Goal: Task Accomplishment & Management: Manage account settings

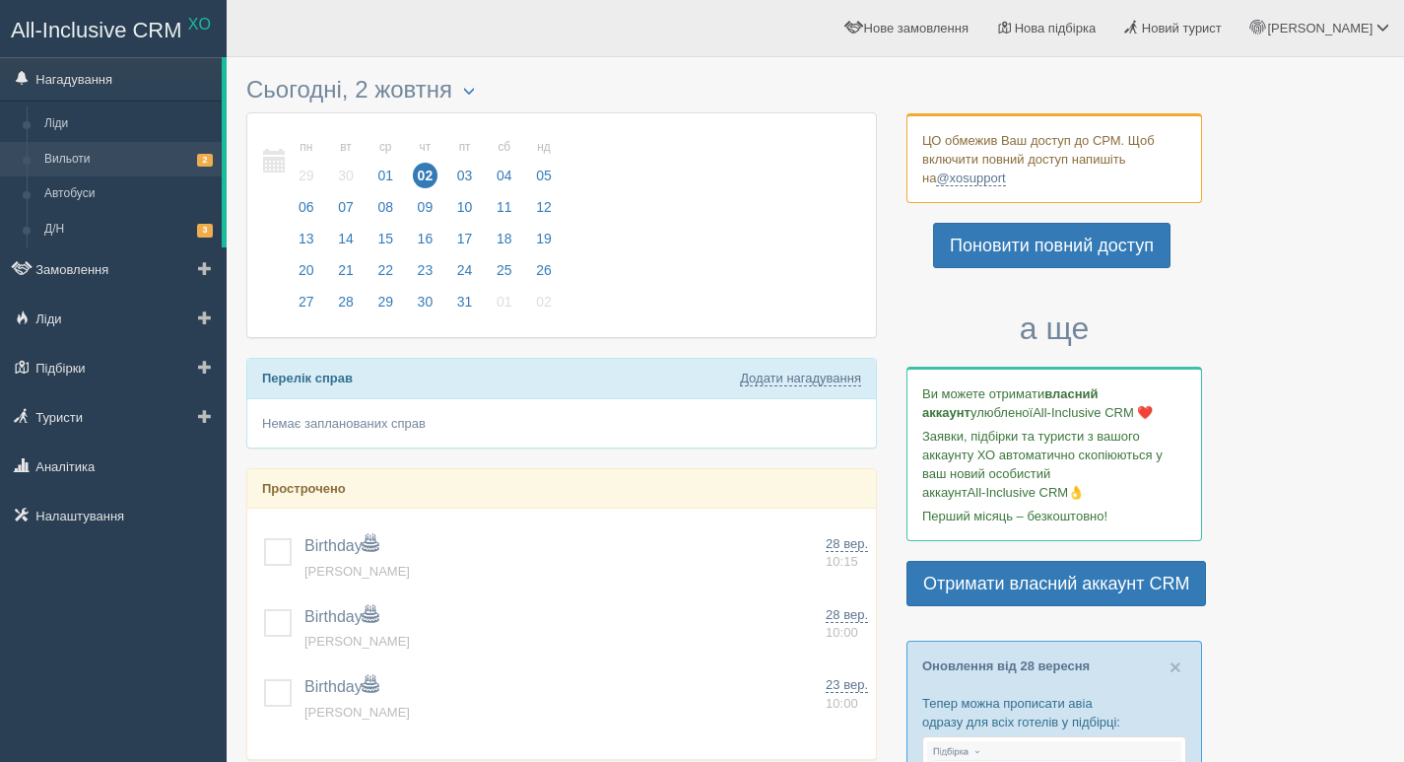
click at [105, 158] on link "Вильоти 2" at bounding box center [128, 159] width 186 height 35
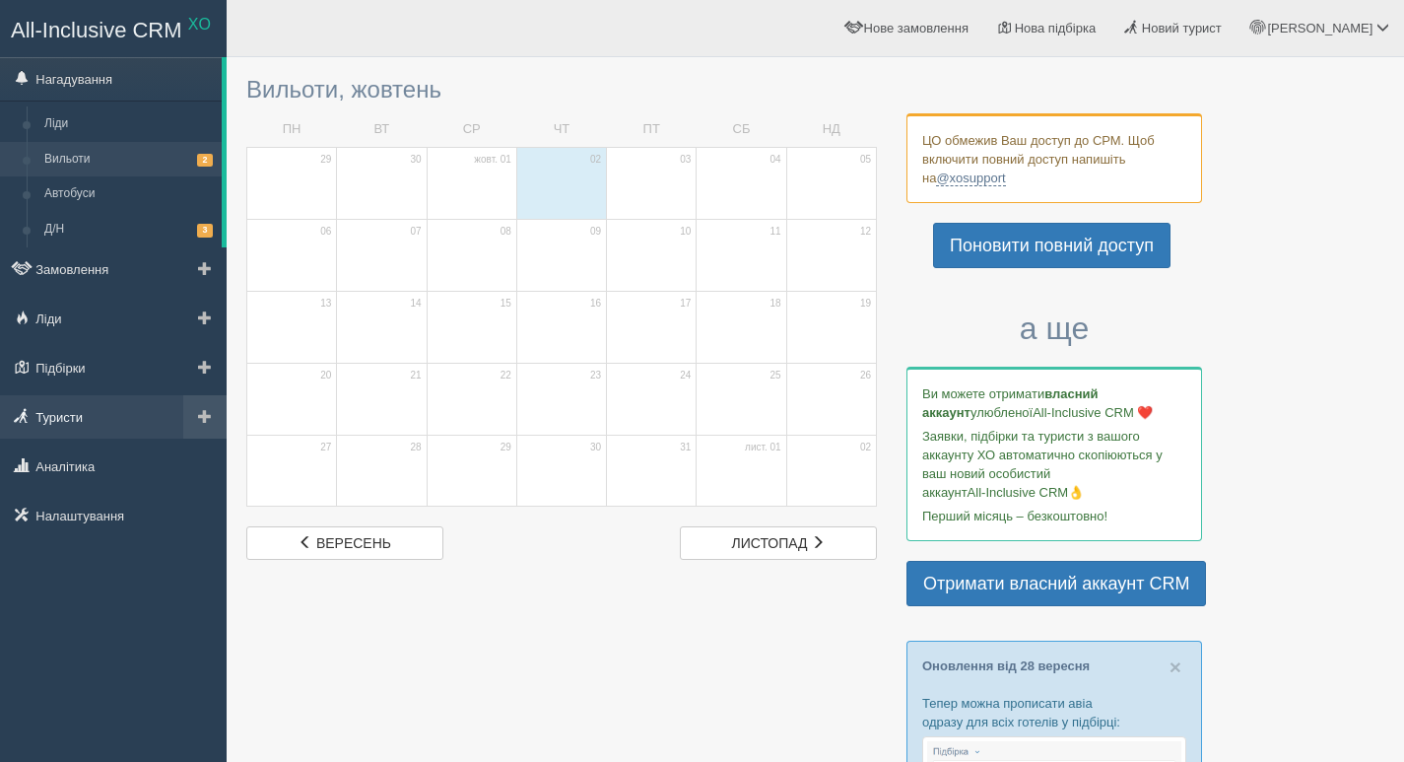
click at [82, 408] on link "Туристи" at bounding box center [113, 416] width 227 height 43
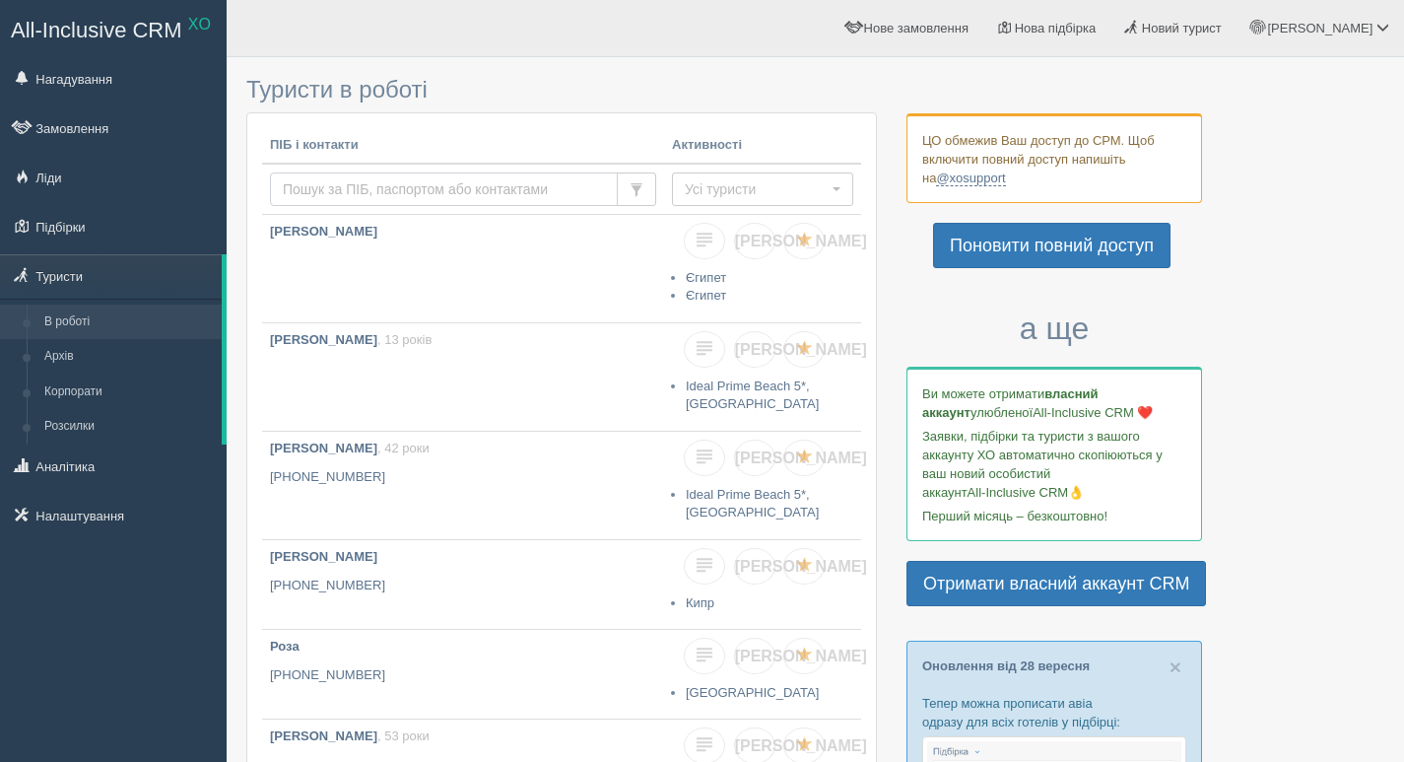
click at [299, 188] on input "text" at bounding box center [444, 189] width 348 height 34
type input "ваще"
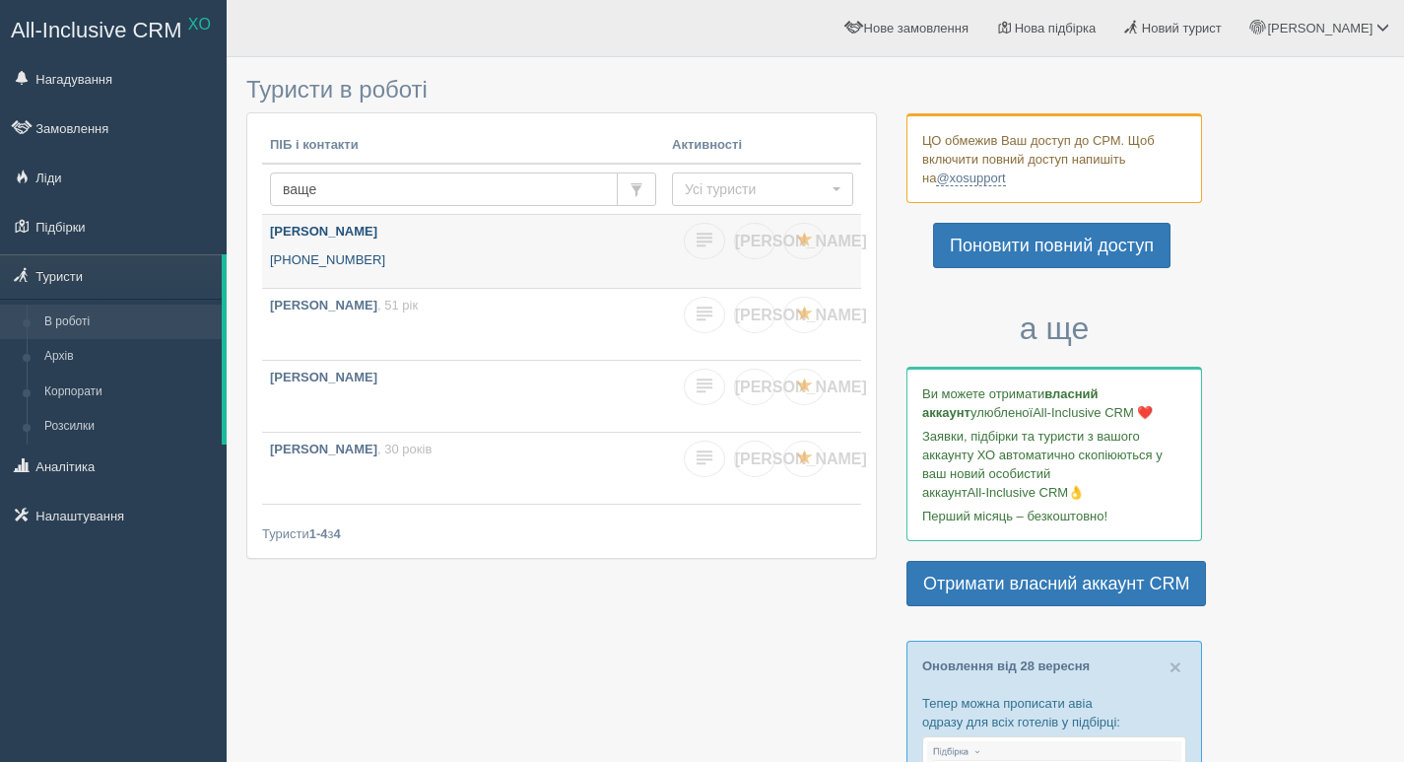
click at [355, 245] on link "Ващенко Віталій +380 98 447 5704" at bounding box center [463, 251] width 402 height 73
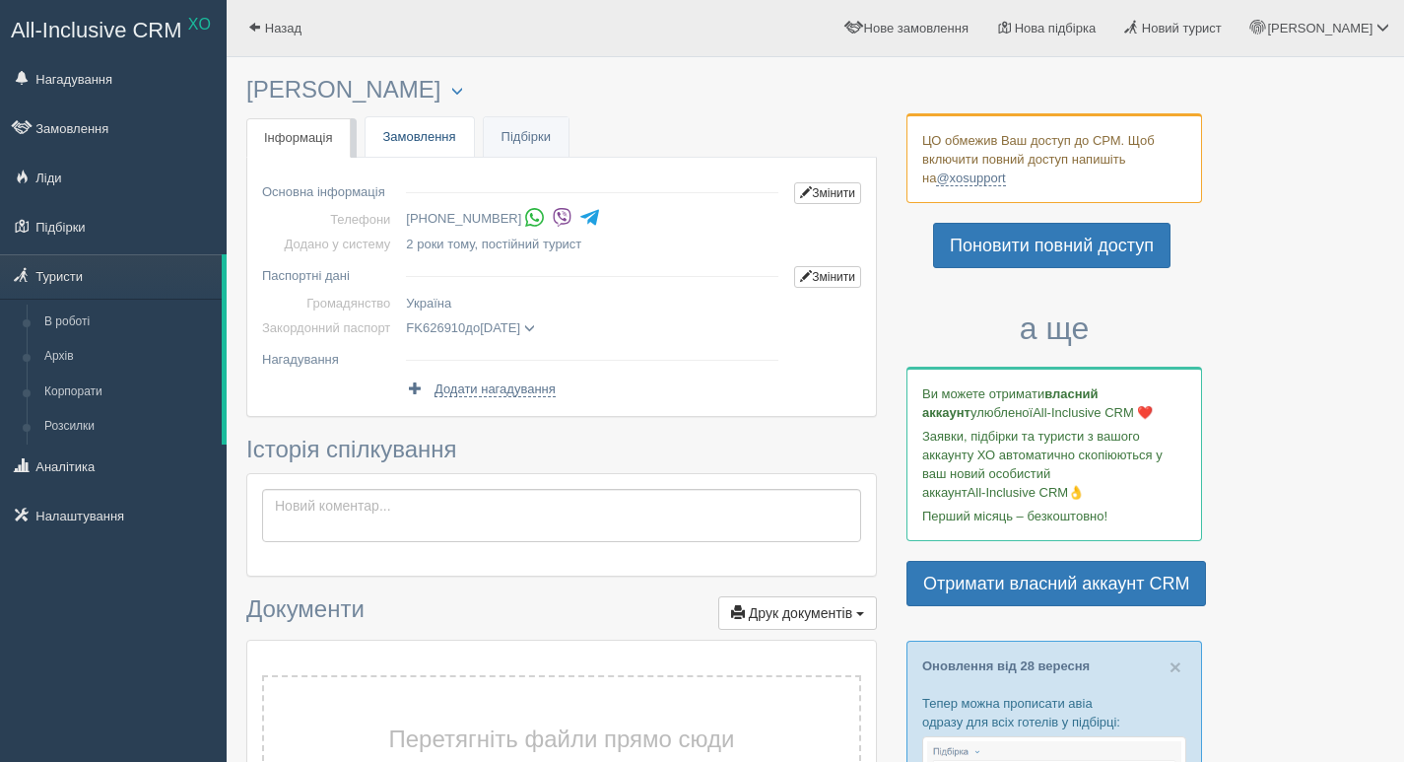
click at [418, 131] on link "Замовлення" at bounding box center [420, 137] width 108 height 40
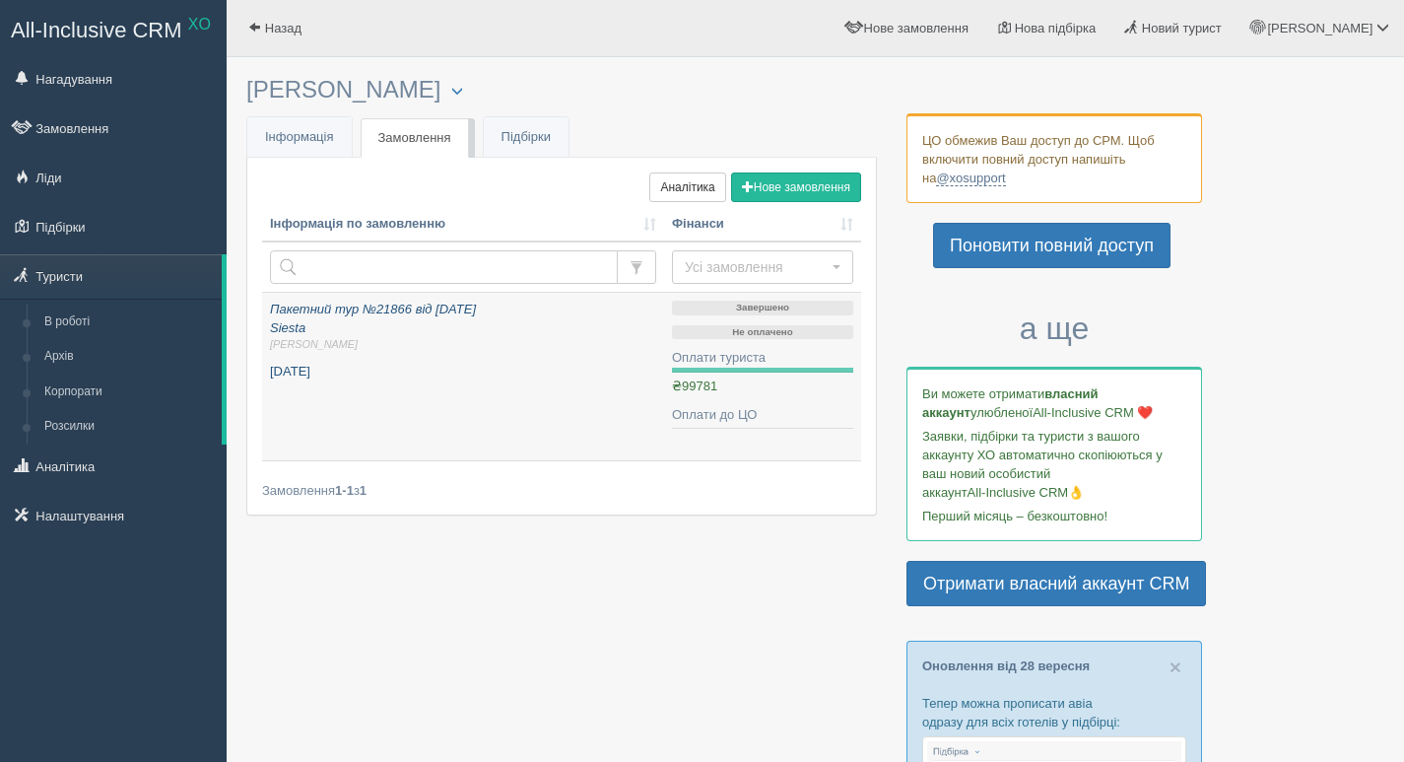
click at [498, 383] on link "Пакетний тур №21866 від 07.07.2023 Siesta Інна Л. липень 2023" at bounding box center [463, 377] width 402 height 168
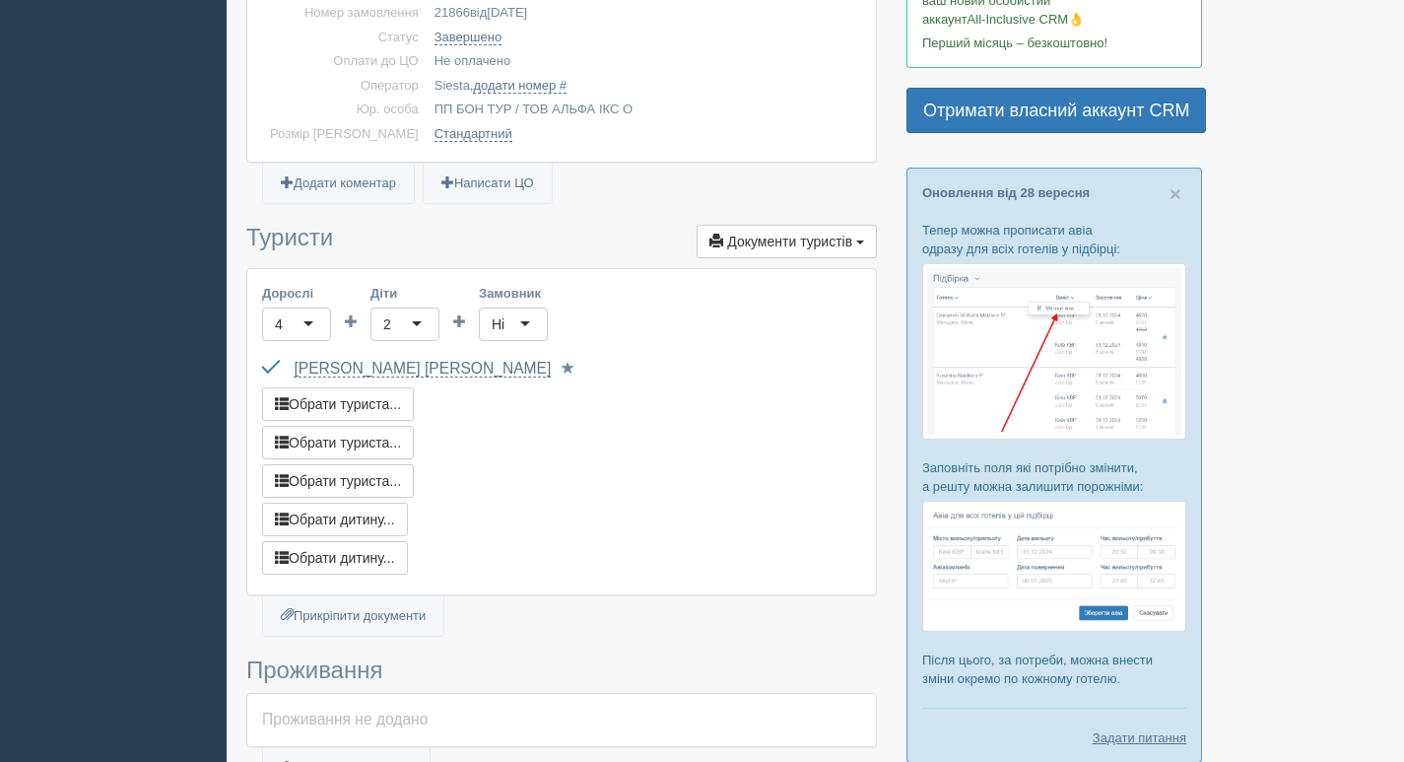
scroll to position [493, 0]
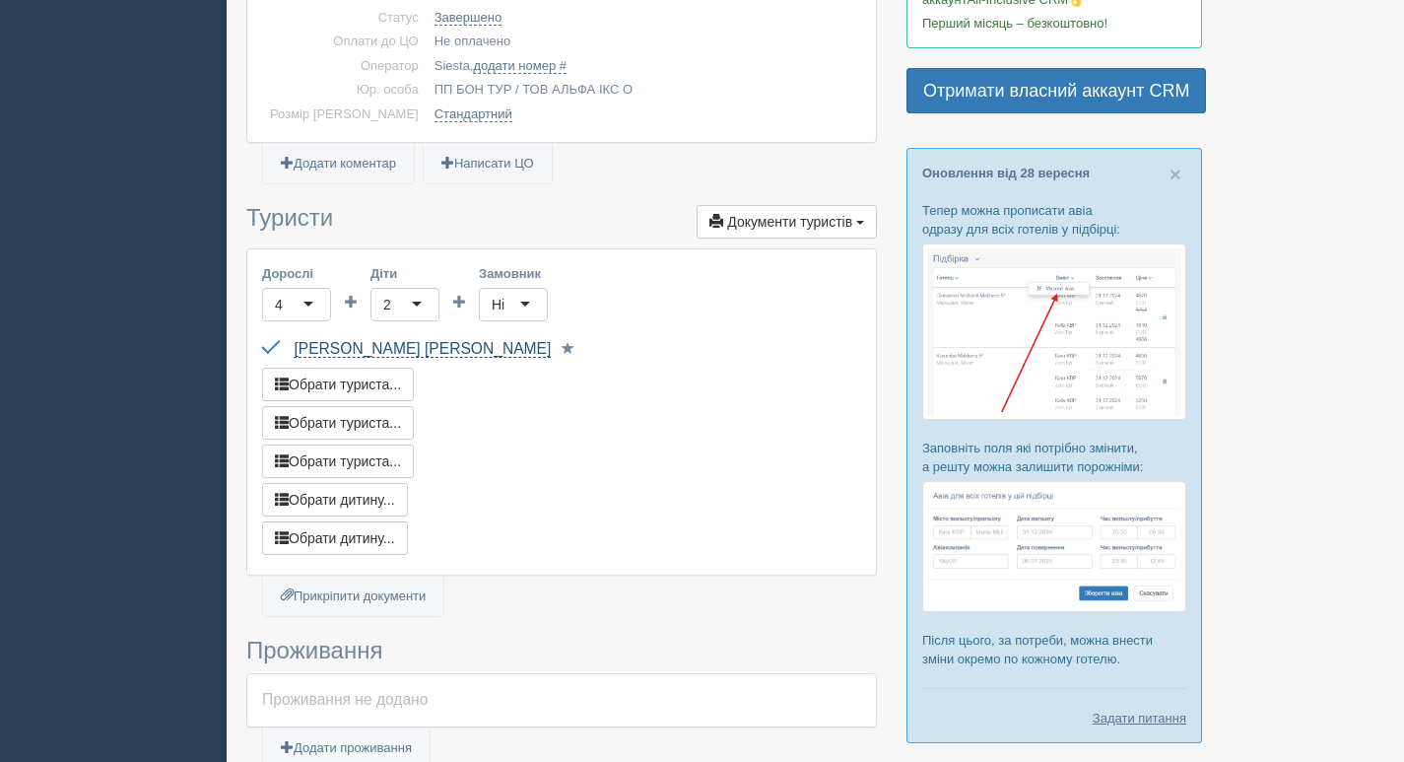
click at [366, 346] on link "[PERSON_NAME]" at bounding box center [422, 349] width 257 height 18
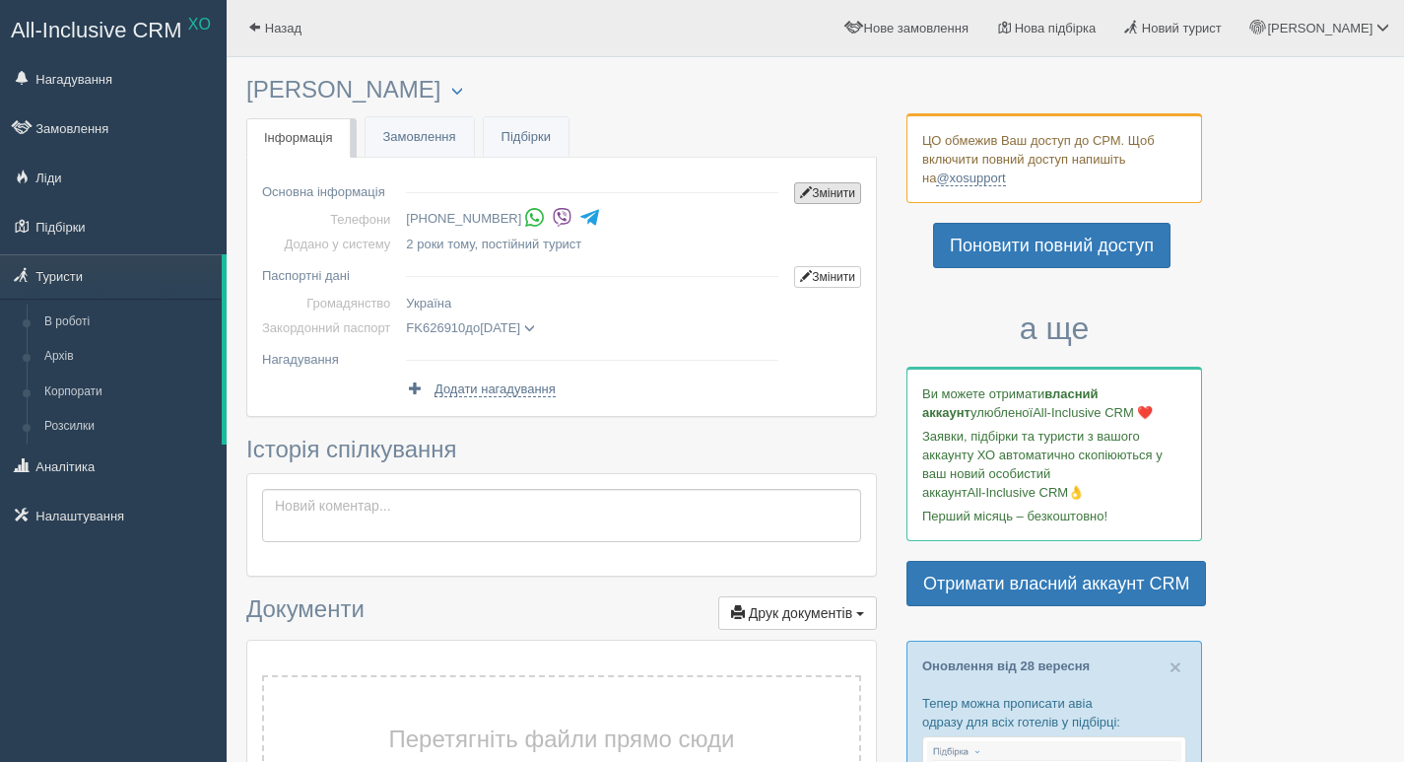
click at [835, 190] on link "Змінити" at bounding box center [827, 193] width 67 height 22
click at [822, 270] on link "Змінити" at bounding box center [827, 277] width 67 height 22
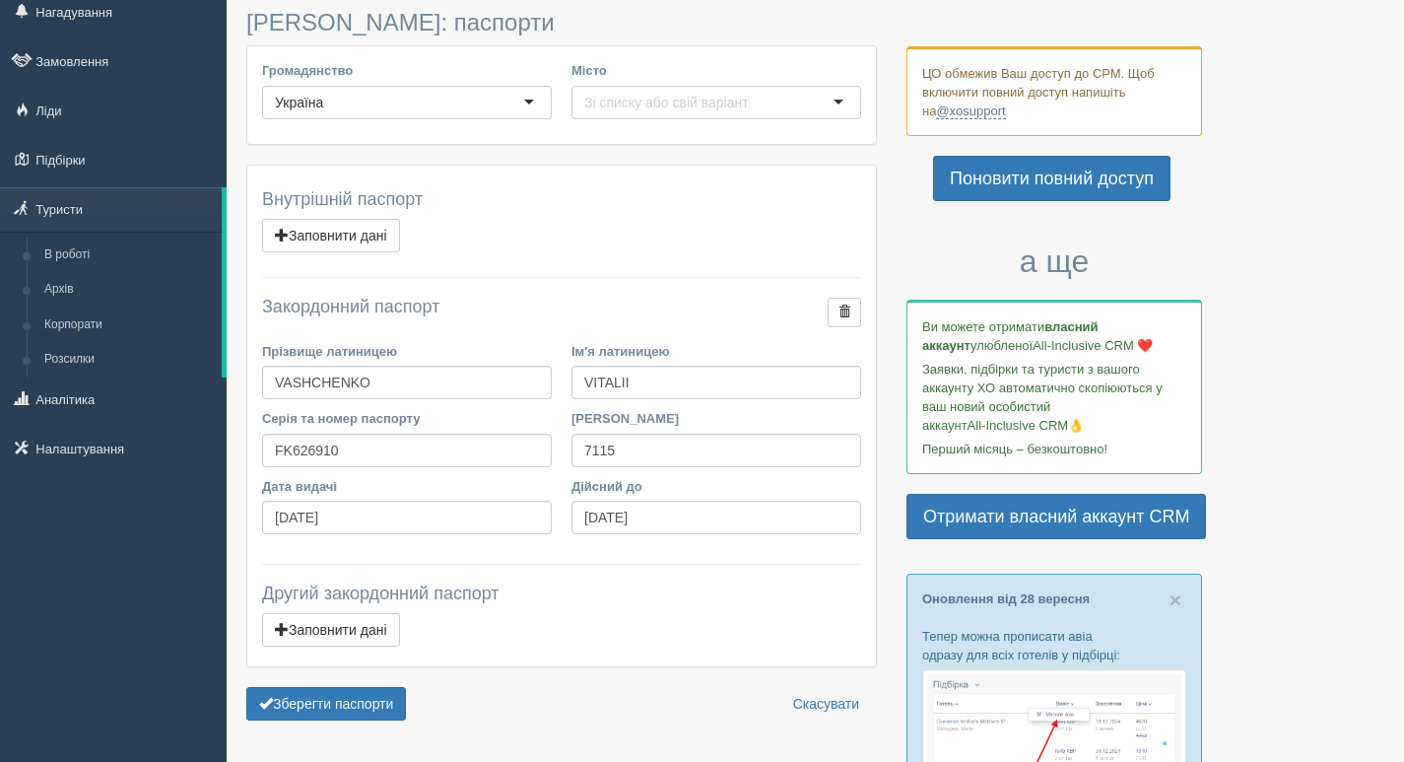
scroll to position [99, 0]
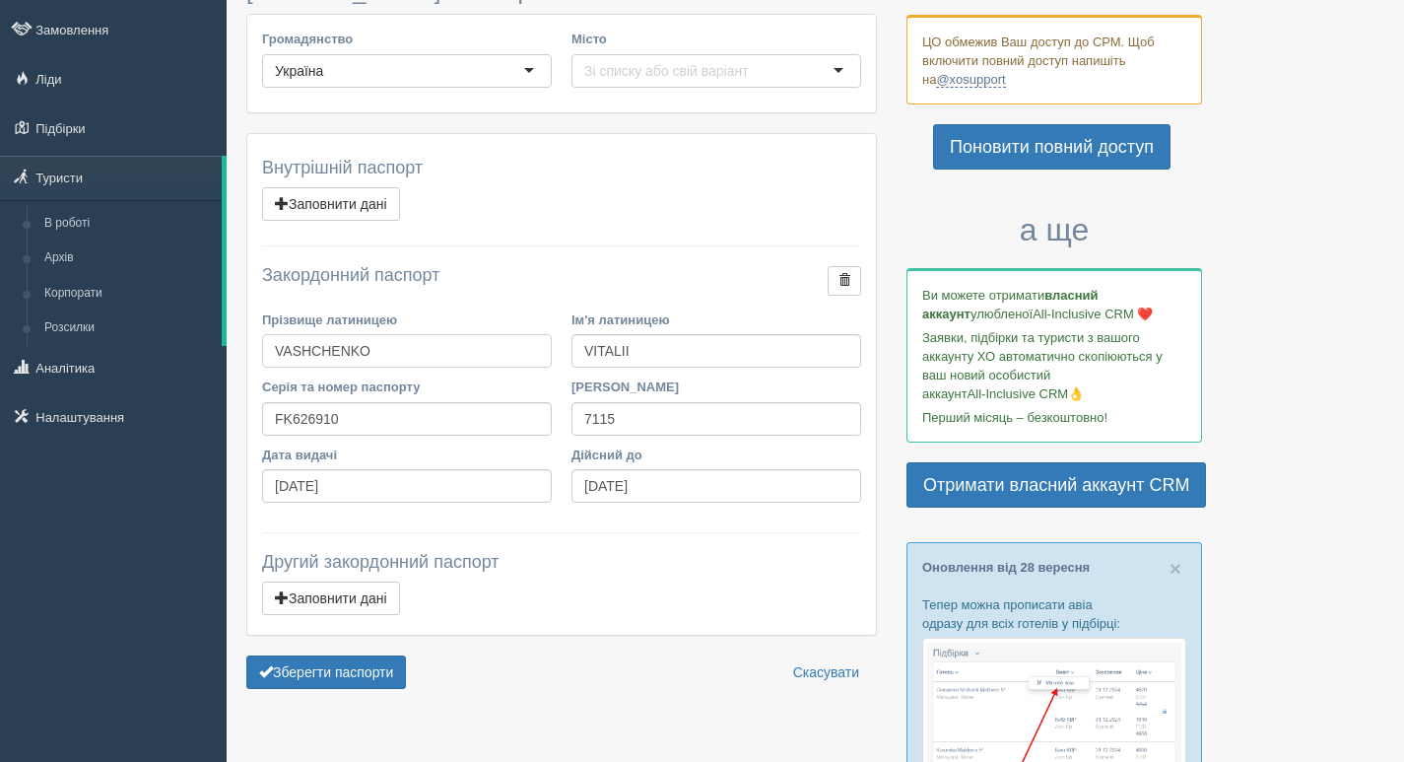
drag, startPoint x: 401, startPoint y: 350, endPoint x: 256, endPoint y: 351, distance: 144.9
click at [256, 351] on div "Прізвище [PERSON_NAME]" at bounding box center [406, 343] width 309 height 67
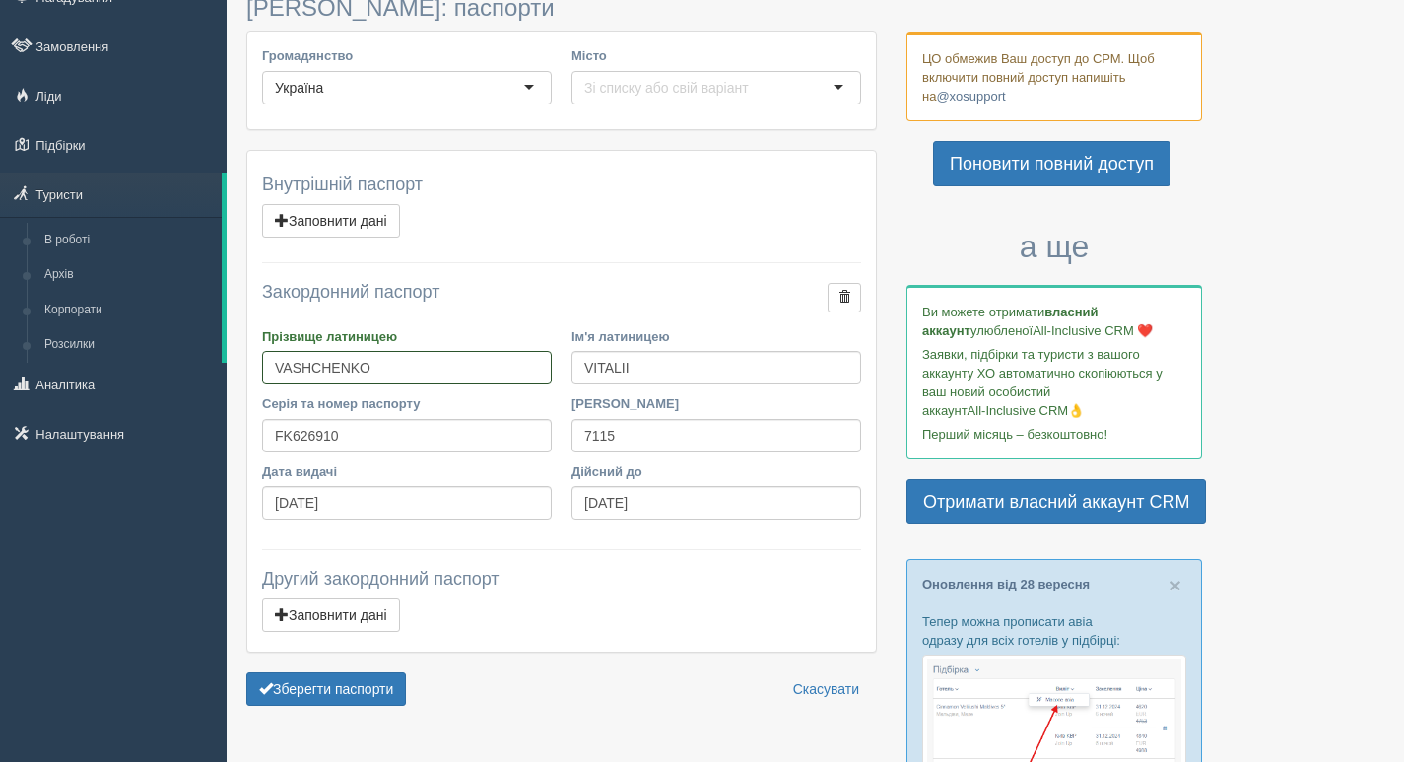
scroll to position [197, 0]
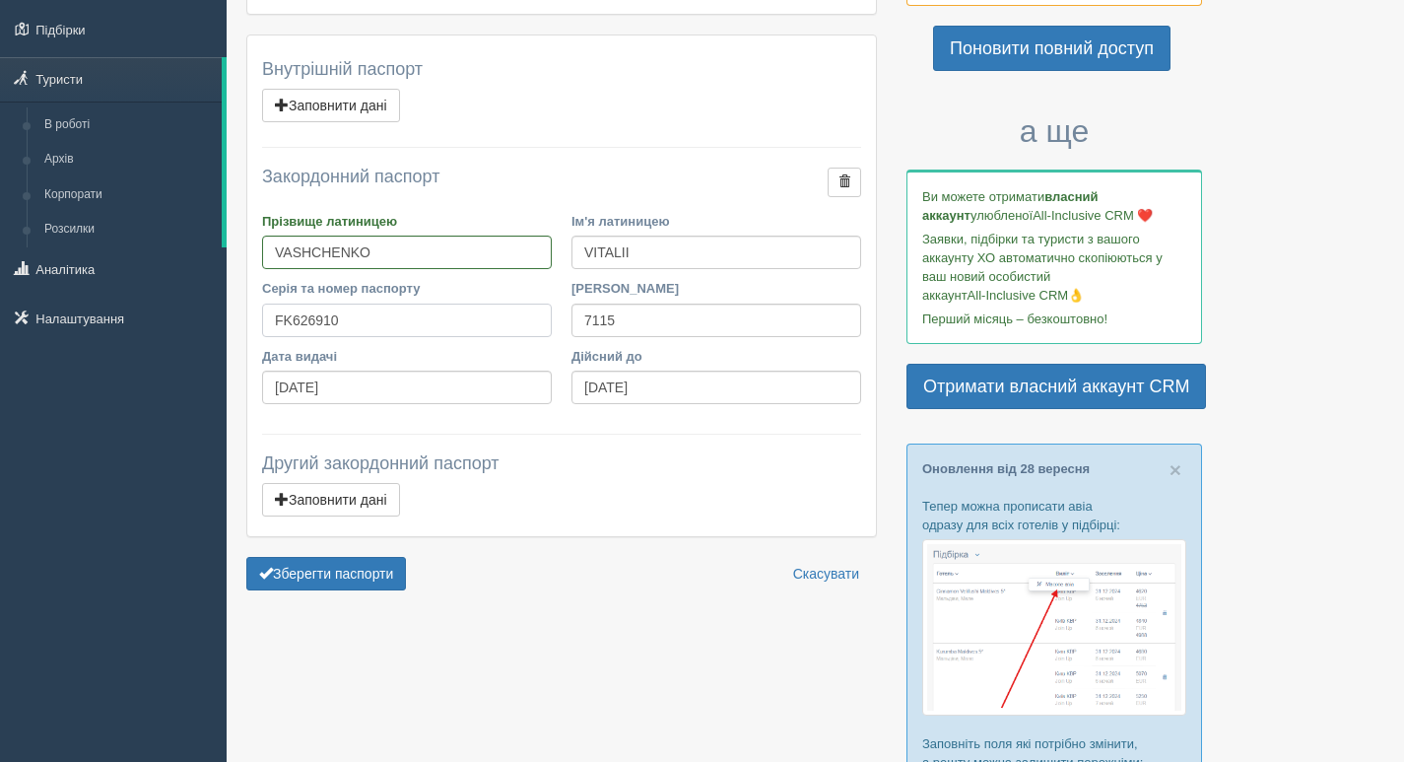
drag, startPoint x: 364, startPoint y: 319, endPoint x: 270, endPoint y: 321, distance: 93.6
click at [270, 321] on input "FK626910" at bounding box center [407, 321] width 290 height 34
drag, startPoint x: 619, startPoint y: 320, endPoint x: 561, endPoint y: 323, distance: 58.2
click at [561, 323] on div "Серія та номер паспорту FK626910 Ким виданий 7115" at bounding box center [561, 312] width 619 height 67
drag, startPoint x: 661, startPoint y: 379, endPoint x: 578, endPoint y: 386, distance: 84.1
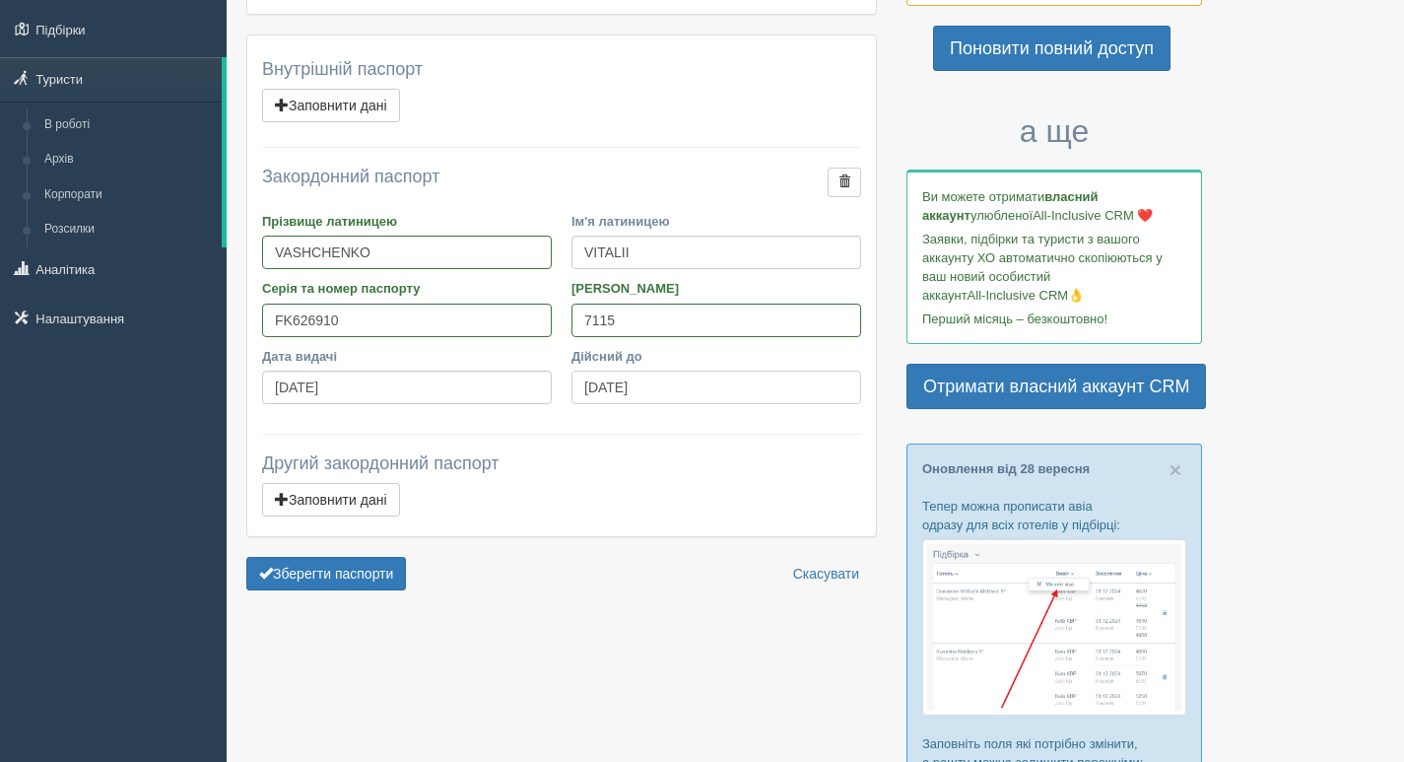
click at [578, 386] on input "[DATE]" at bounding box center [717, 388] width 290 height 34
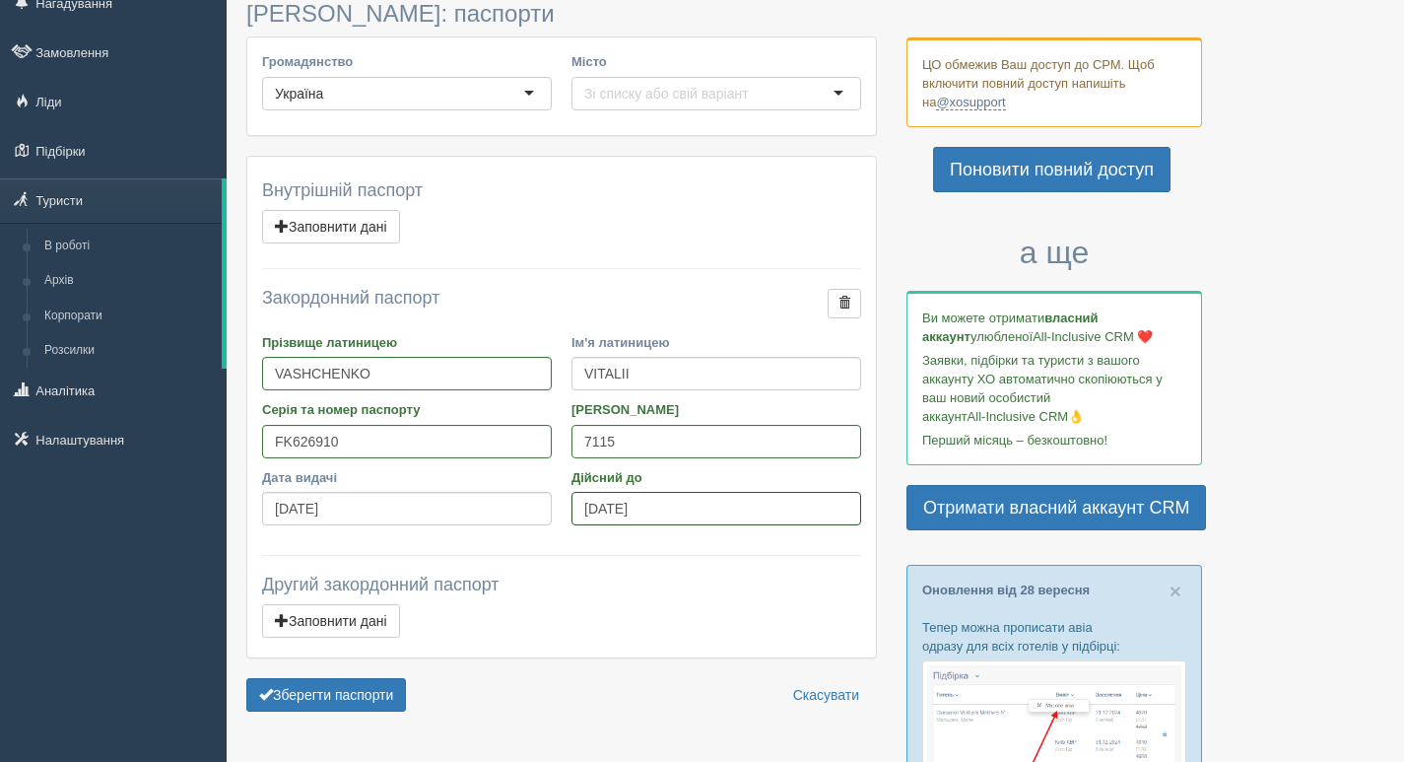
scroll to position [0, 0]
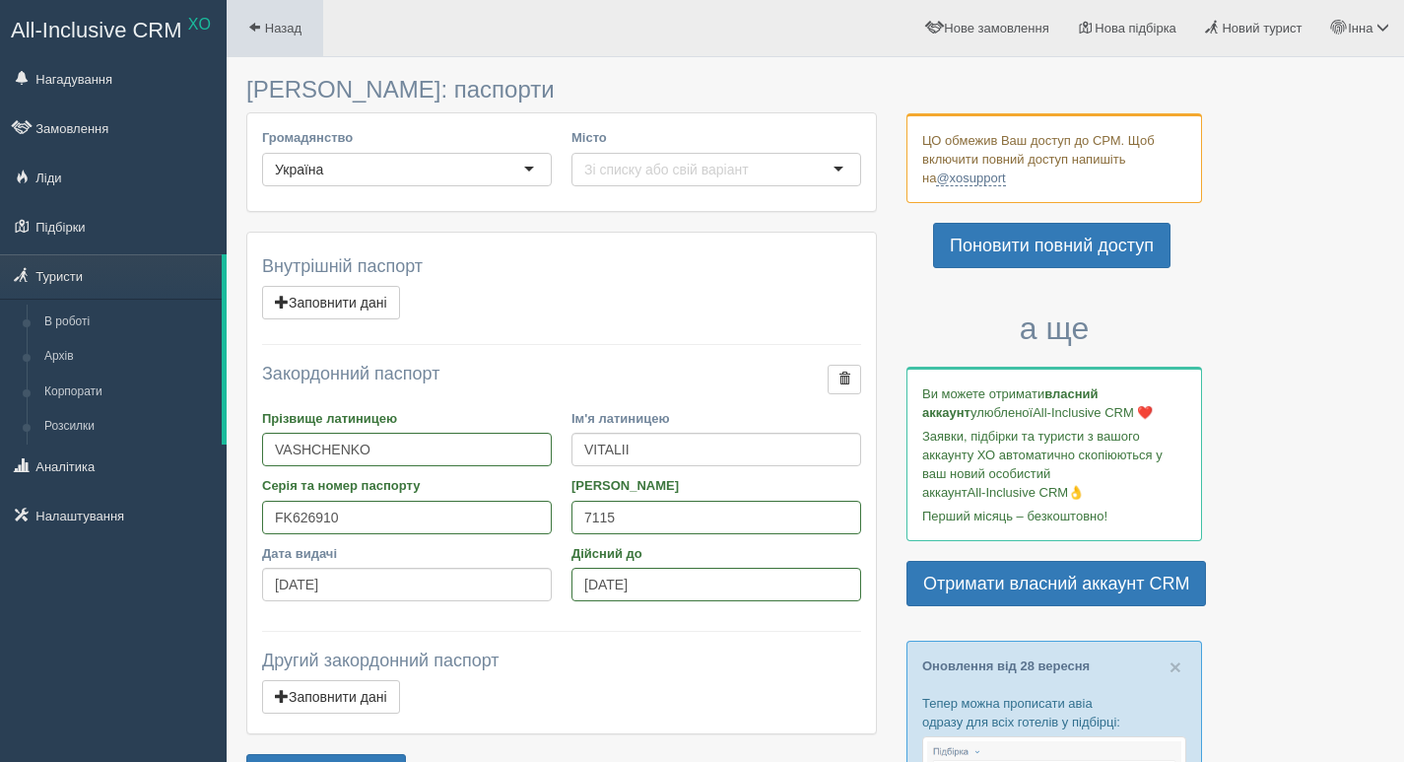
click at [293, 16] on link "Назад" at bounding box center [275, 28] width 97 height 56
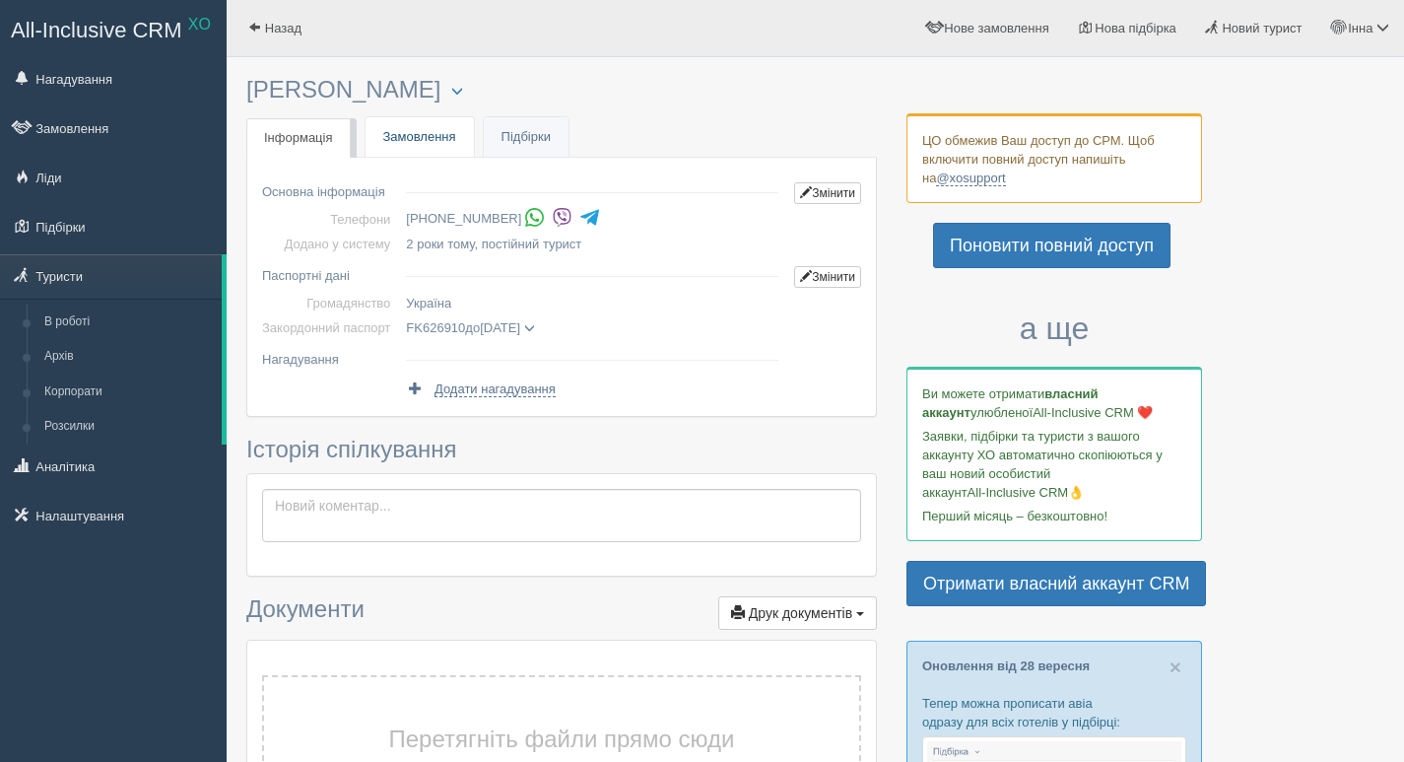
click at [424, 137] on link "Замовлення" at bounding box center [420, 137] width 108 height 40
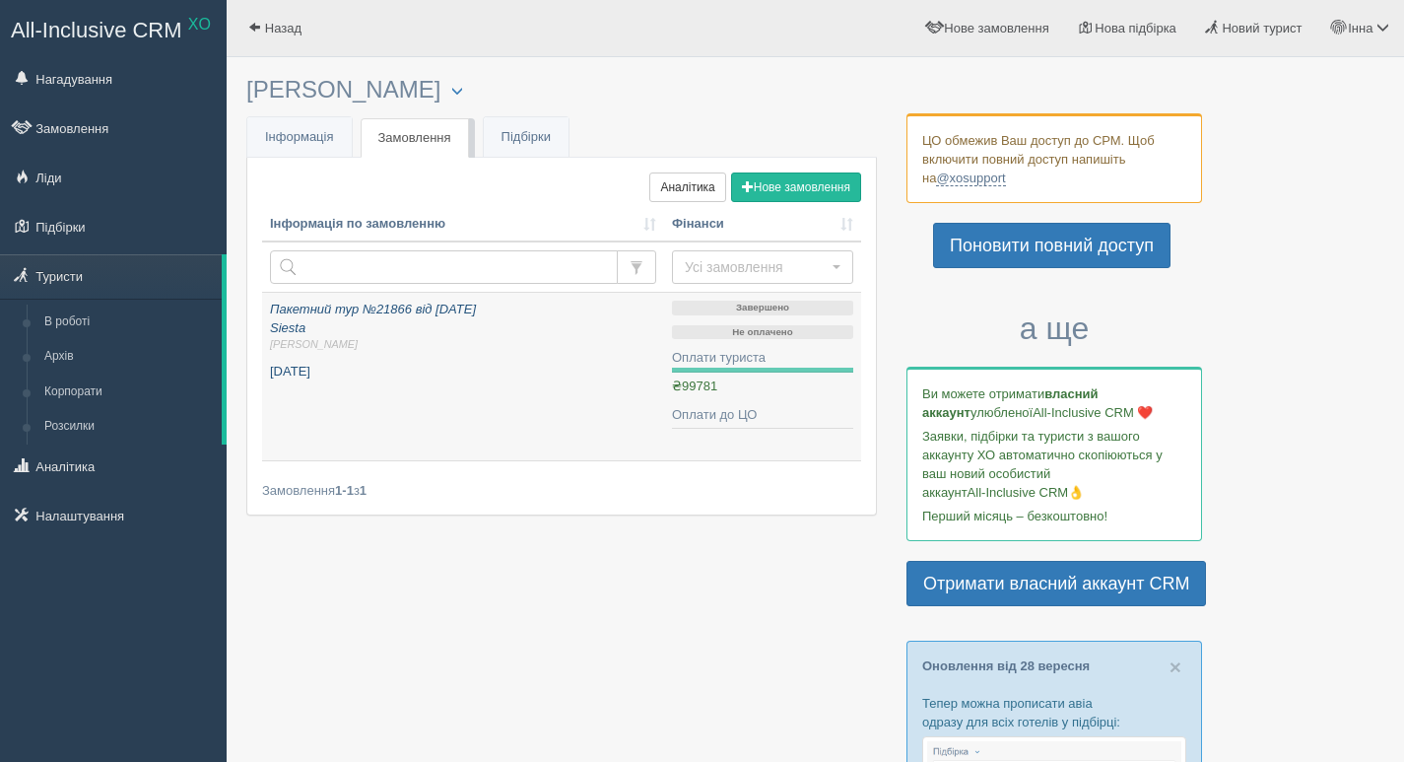
click at [522, 380] on p "липень 2023" at bounding box center [463, 372] width 386 height 19
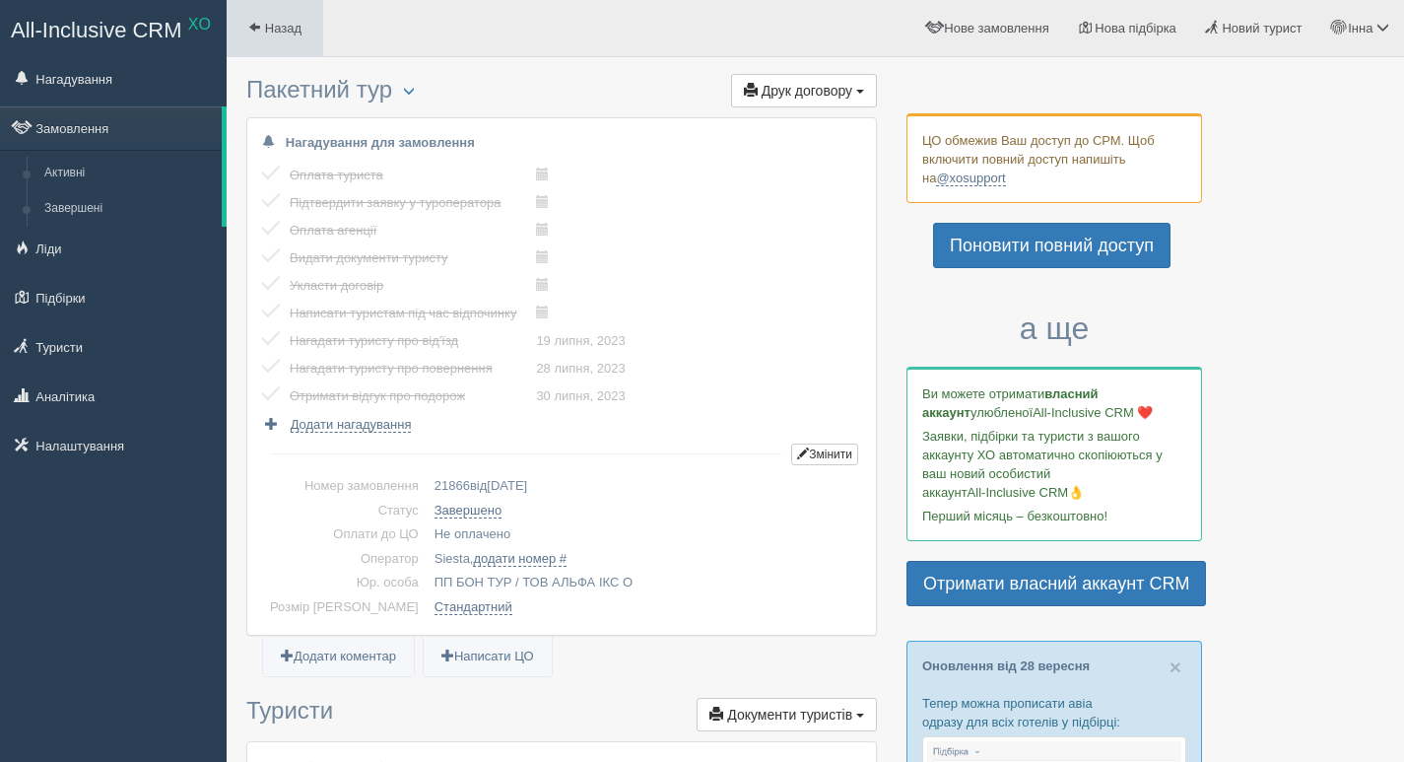
click at [286, 21] on span "Назад" at bounding box center [283, 28] width 36 height 15
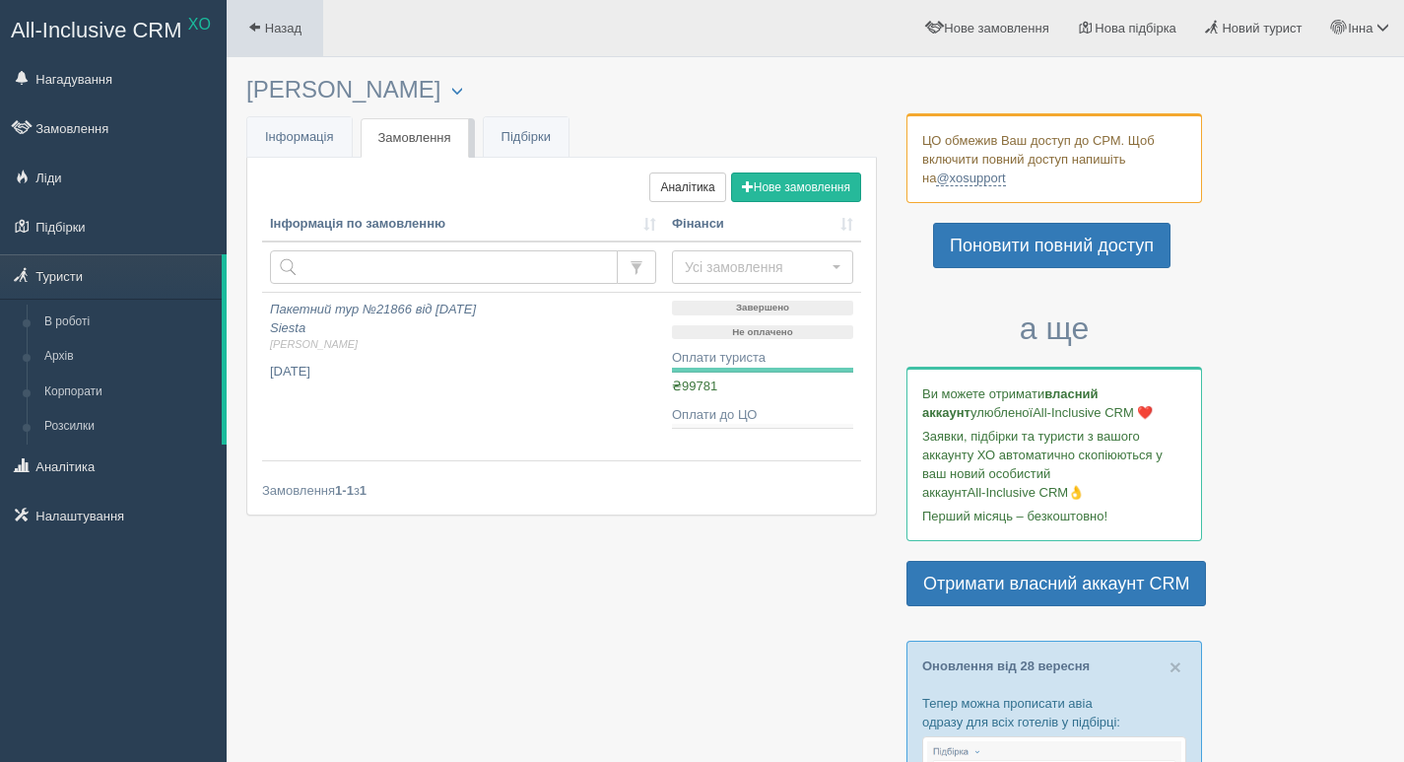
click at [286, 21] on span "Назад" at bounding box center [283, 28] width 36 height 15
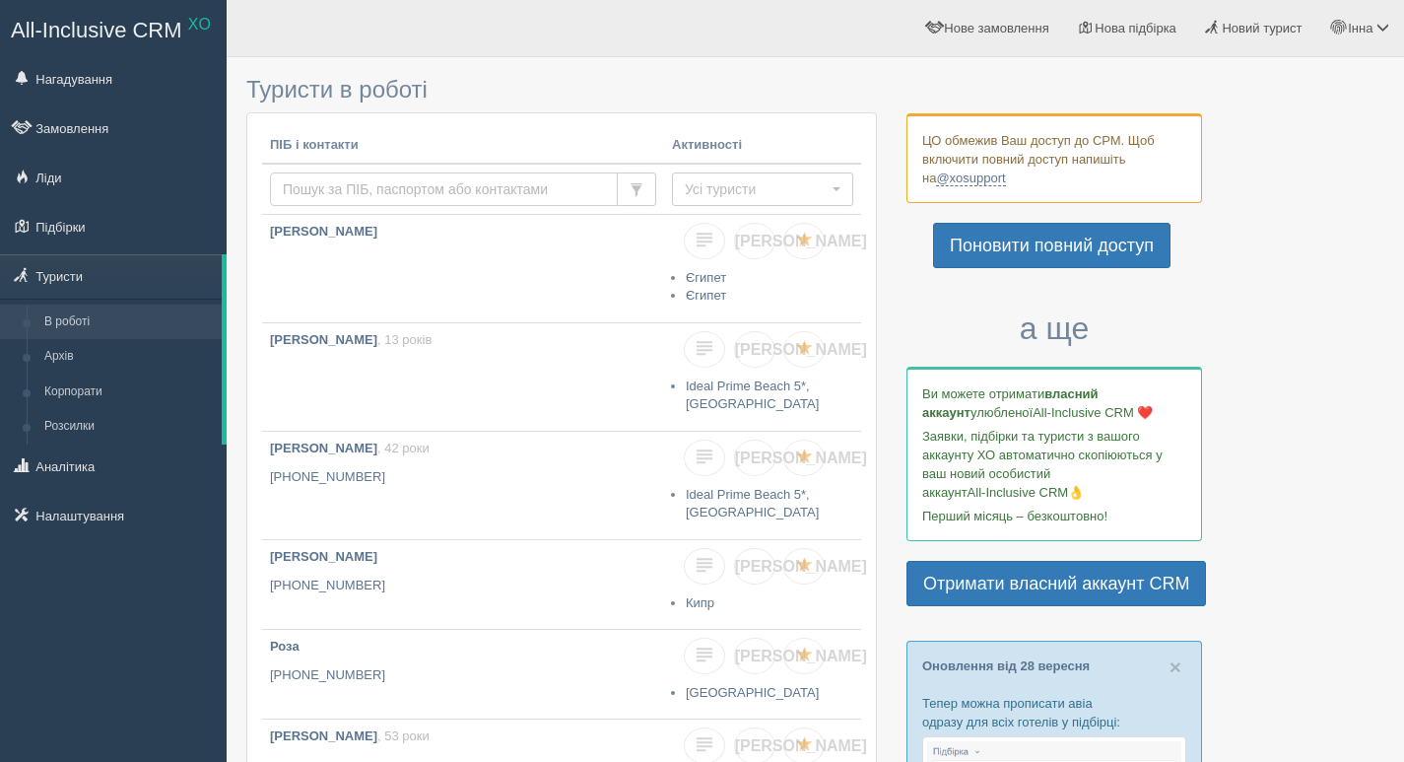
click at [307, 185] on input "text" at bounding box center [444, 189] width 348 height 34
click at [289, 179] on input "text" at bounding box center [444, 189] width 348 height 34
type input "D"
type input "ВАЩЕН"
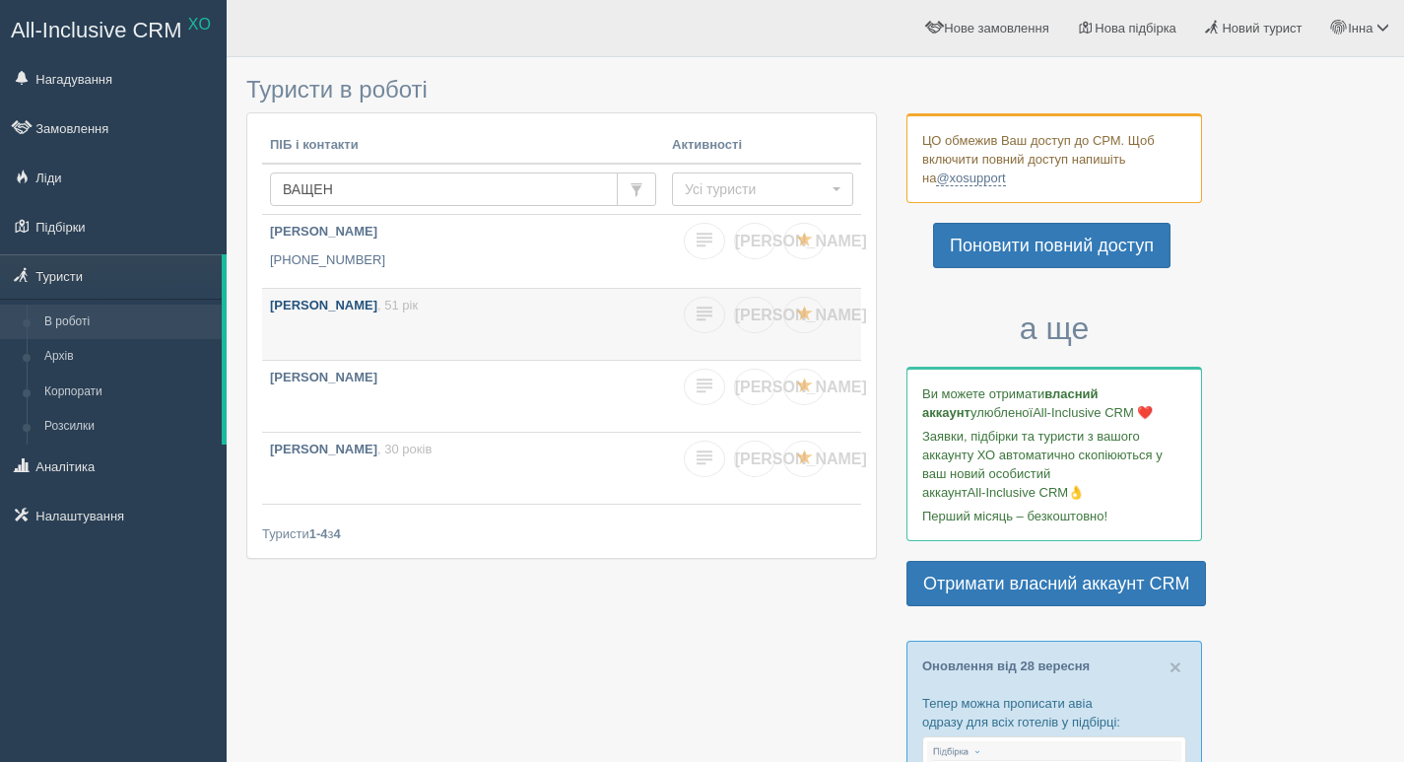
click at [320, 324] on link "ВАЩЕНКО СВІТЛАНА , 51 рік" at bounding box center [463, 324] width 402 height 71
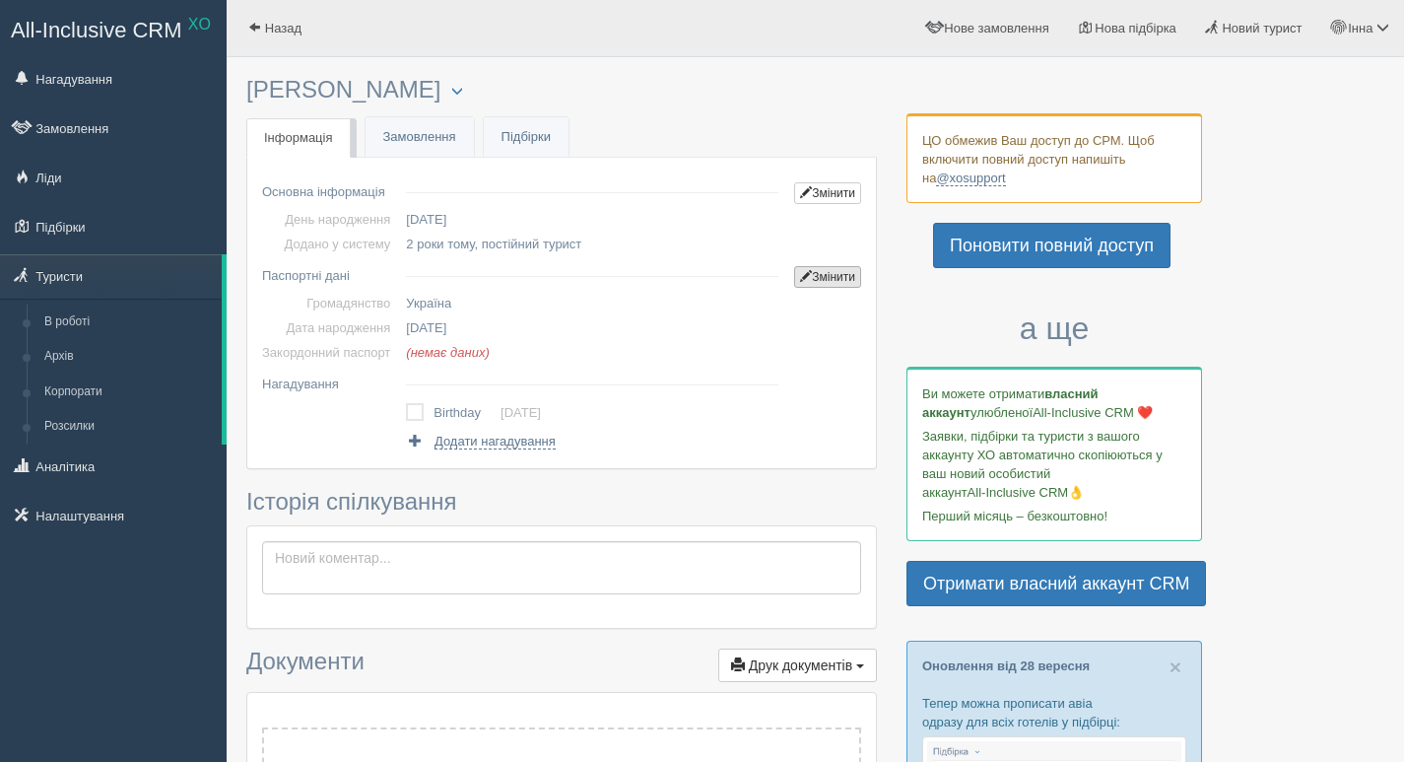
click at [822, 277] on link "Змінити" at bounding box center [827, 277] width 67 height 22
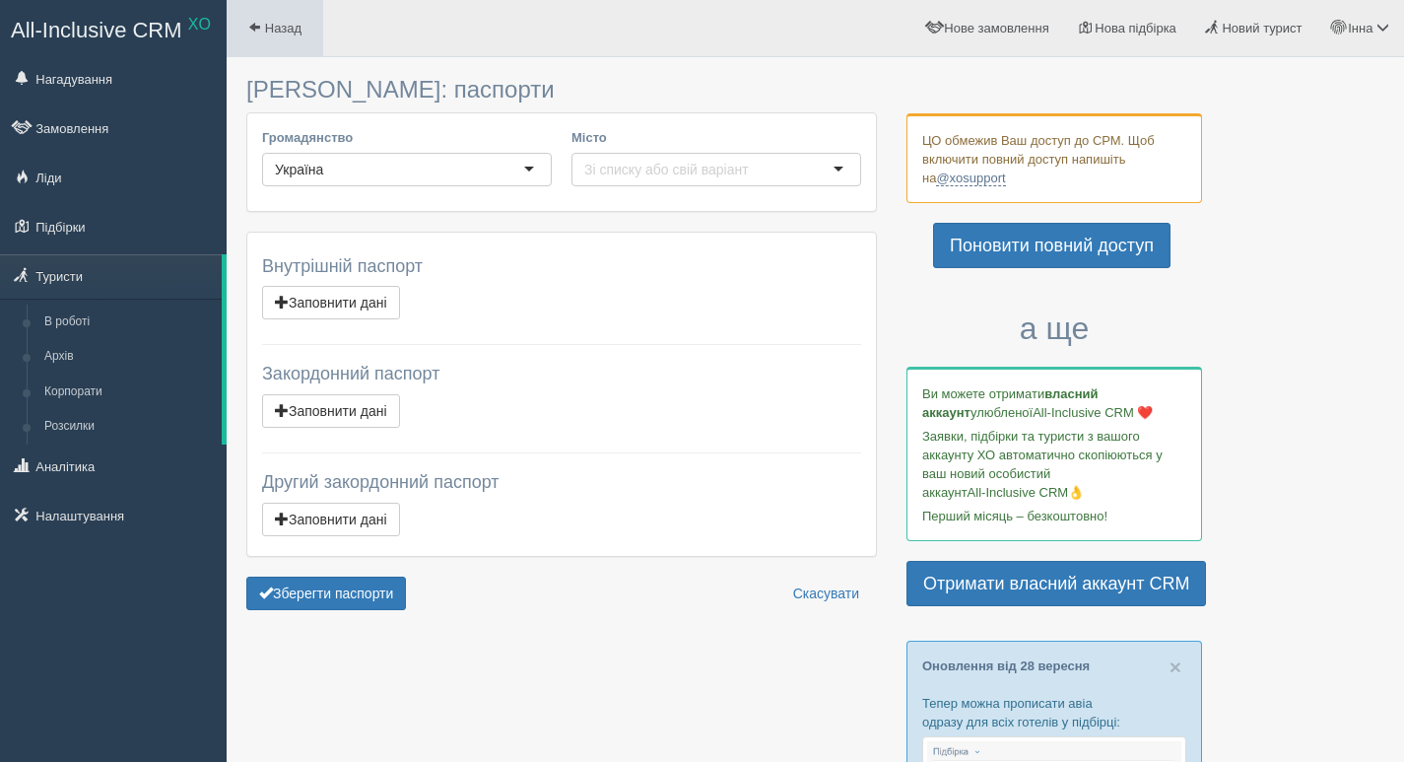
click at [258, 30] on span at bounding box center [254, 27] width 13 height 13
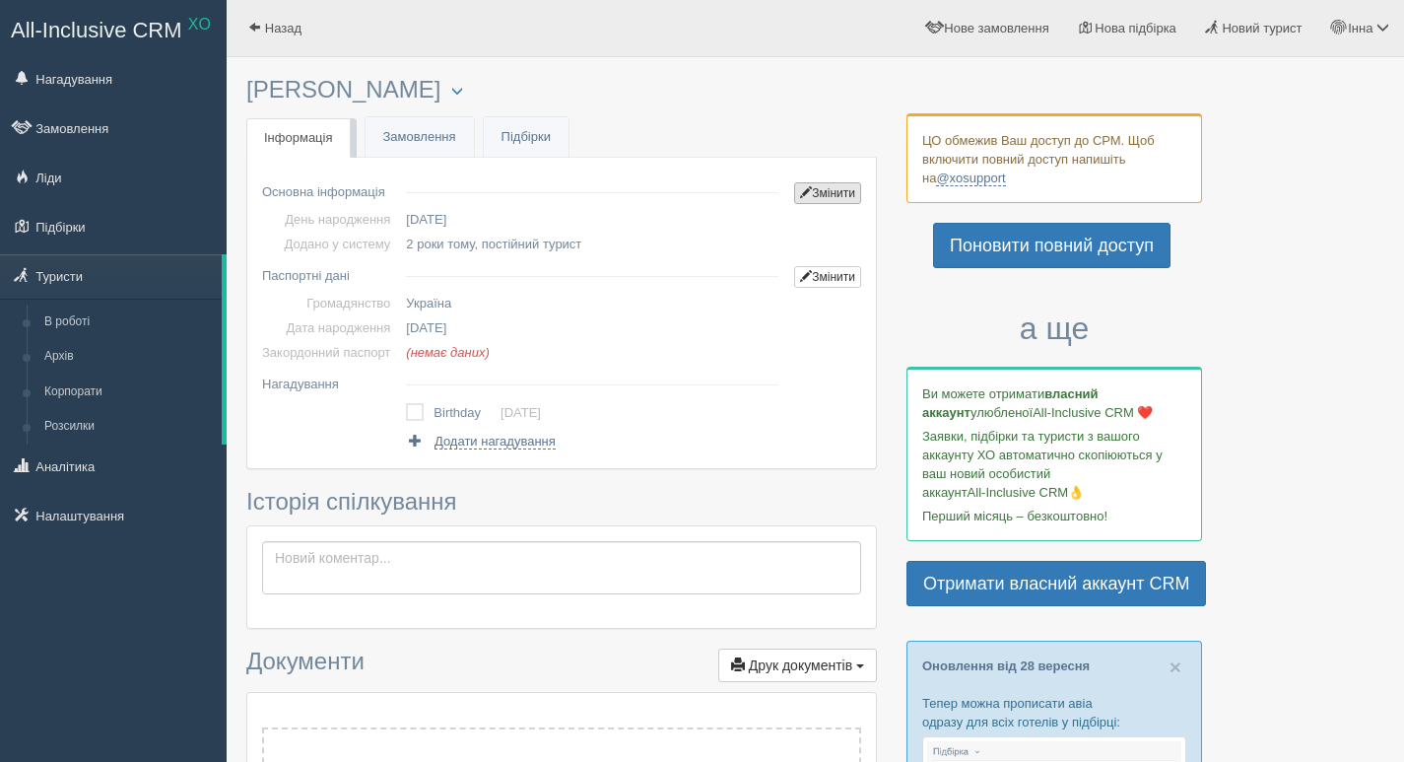
click at [823, 191] on link "Змінити" at bounding box center [827, 193] width 67 height 22
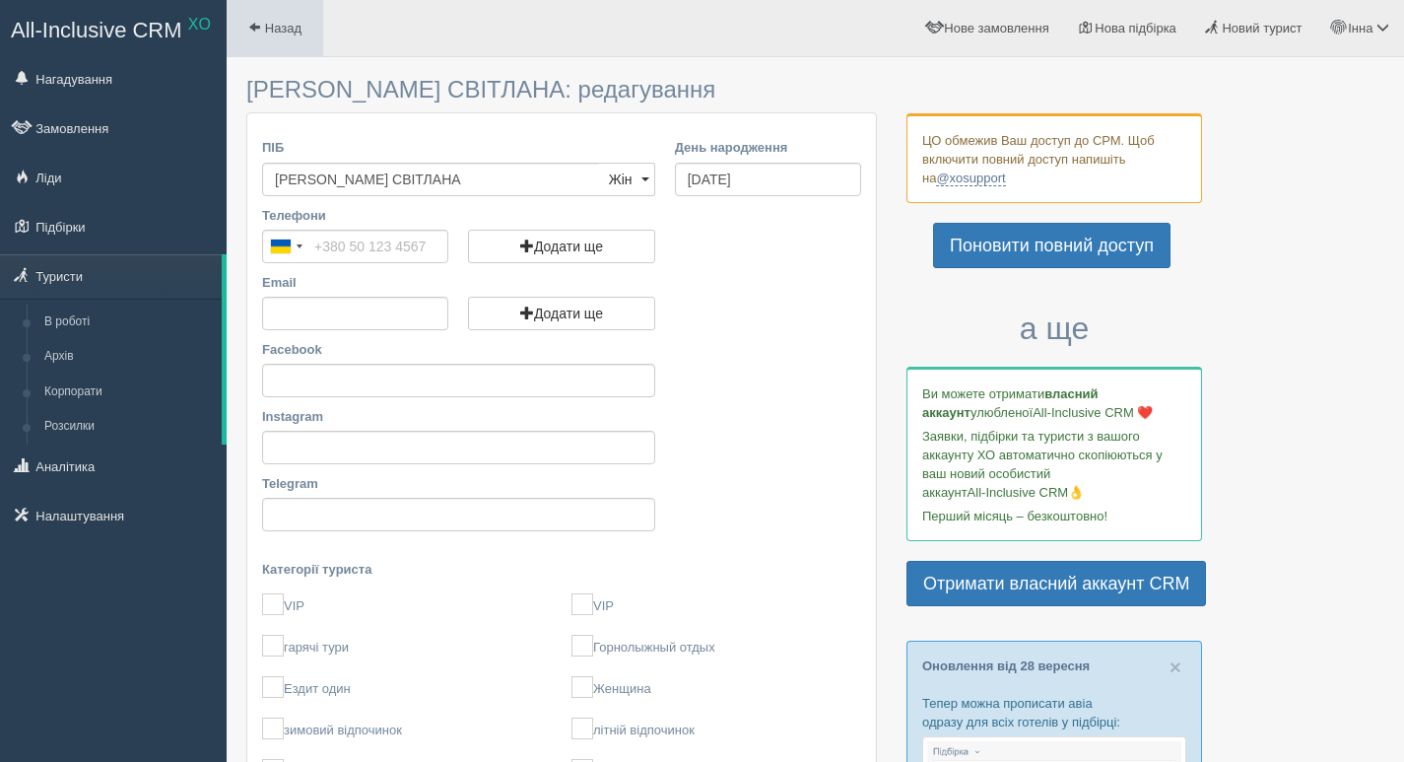
click at [262, 18] on link "Назад" at bounding box center [275, 28] width 97 height 56
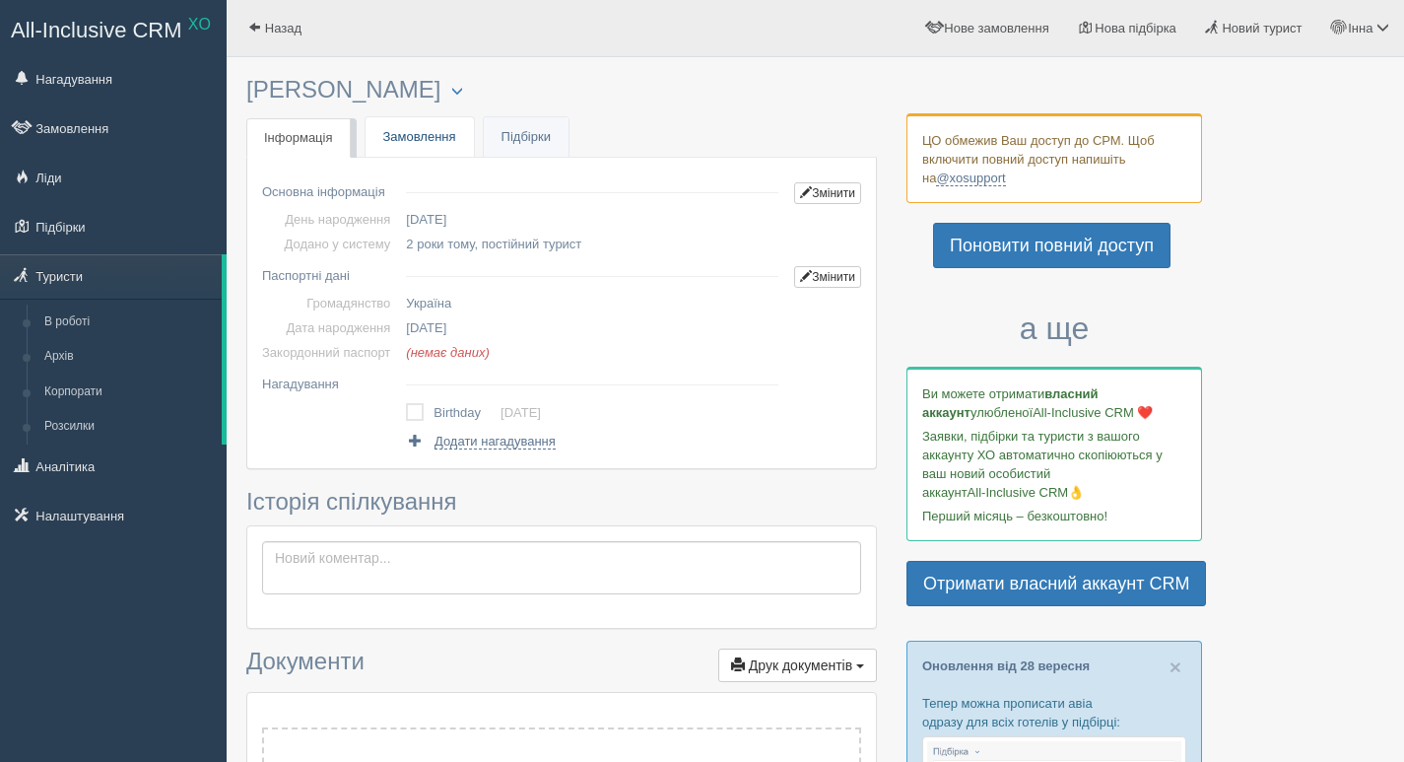
drag, startPoint x: 0, startPoint y: 0, endPoint x: 411, endPoint y: 135, distance: 432.6
click at [411, 135] on link "Замовлення" at bounding box center [420, 137] width 108 height 40
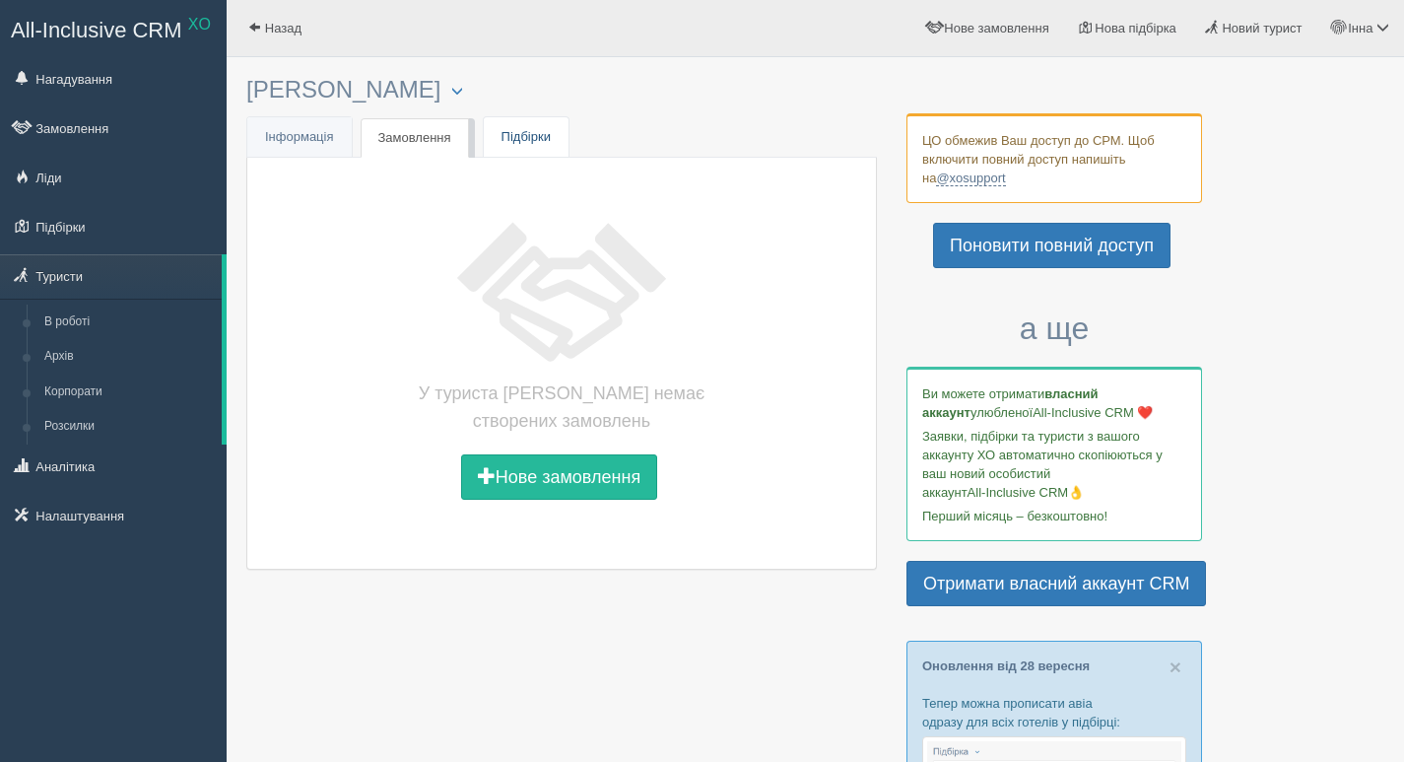
click at [507, 143] on link "Підбірки" at bounding box center [526, 137] width 85 height 40
click at [287, 141] on span "Інформація" at bounding box center [299, 136] width 69 height 15
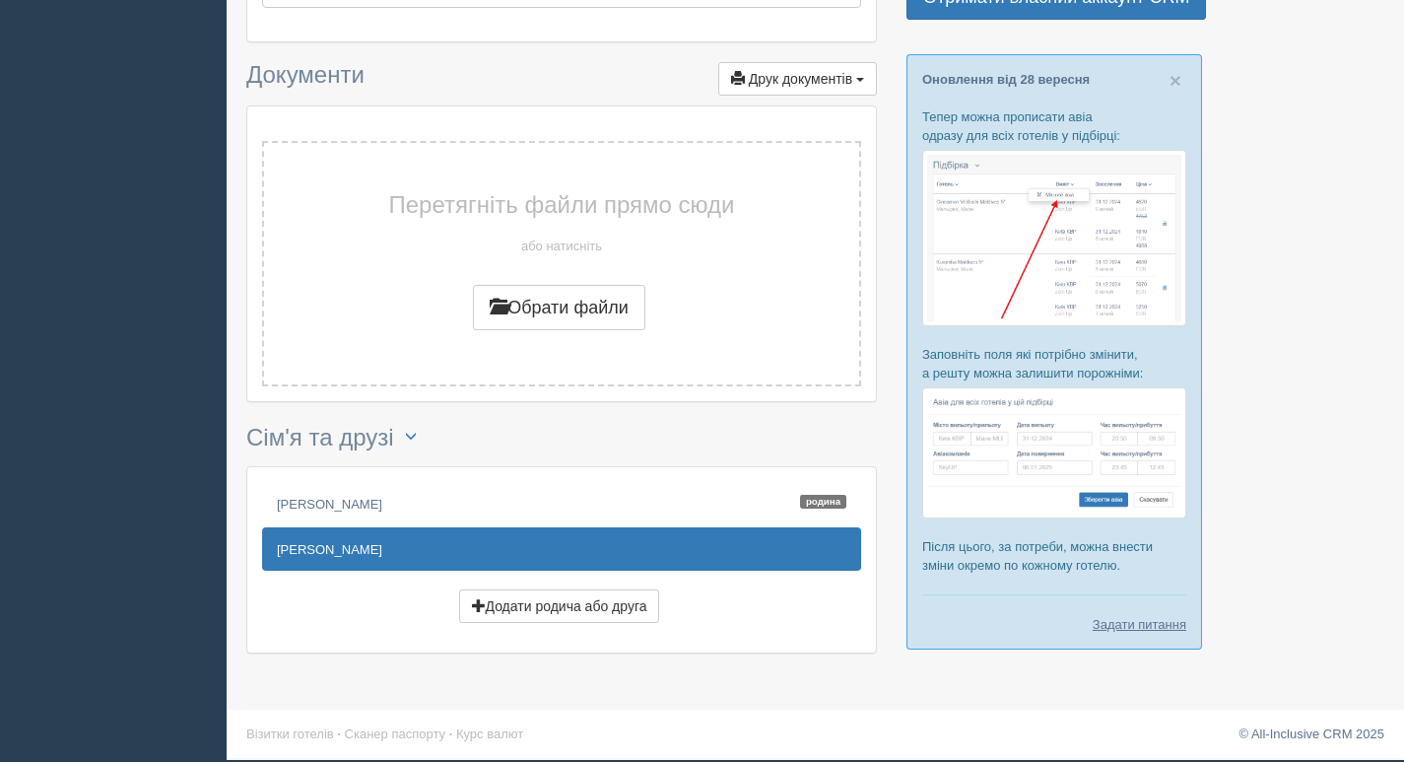
scroll to position [587, 0]
